Goal: Find specific page/section: Find specific page/section

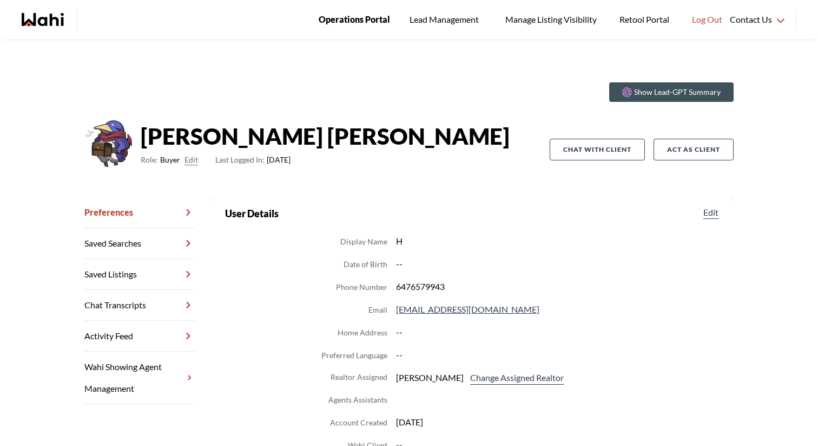
click at [333, 23] on span "Operations Portal" at bounding box center [354, 19] width 71 height 14
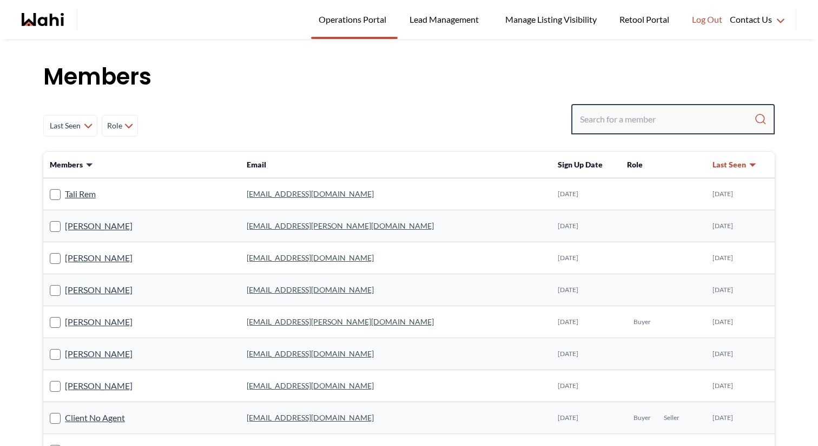
click at [636, 120] on input "Search input" at bounding box center [667, 118] width 174 height 19
paste input "[EMAIL_ADDRESS][DOMAIN_NAME]"
type input "[EMAIL_ADDRESS][DOMAIN_NAME]"
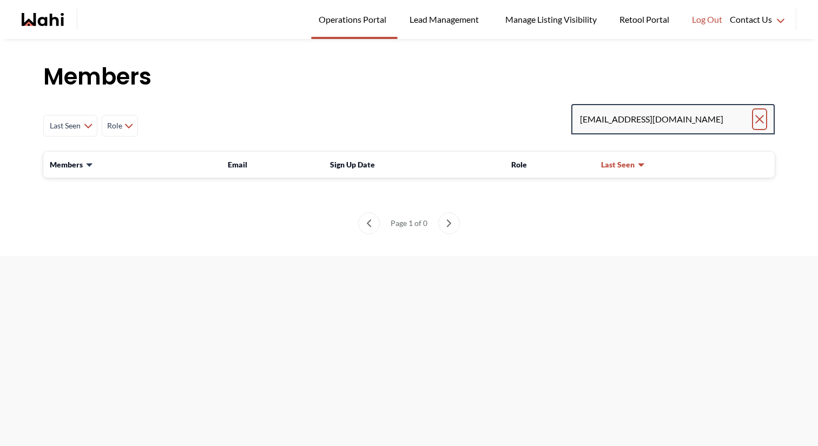
click at [762, 116] on icon "Clear search" at bounding box center [760, 119] width 8 height 8
click at [668, 116] on input "Search input" at bounding box center [667, 118] width 174 height 19
paste input "tasqureshi2010@gmail.com"
type input "tasqureshi2010@gmail.com"
